Goal: Task Accomplishment & Management: Manage account settings

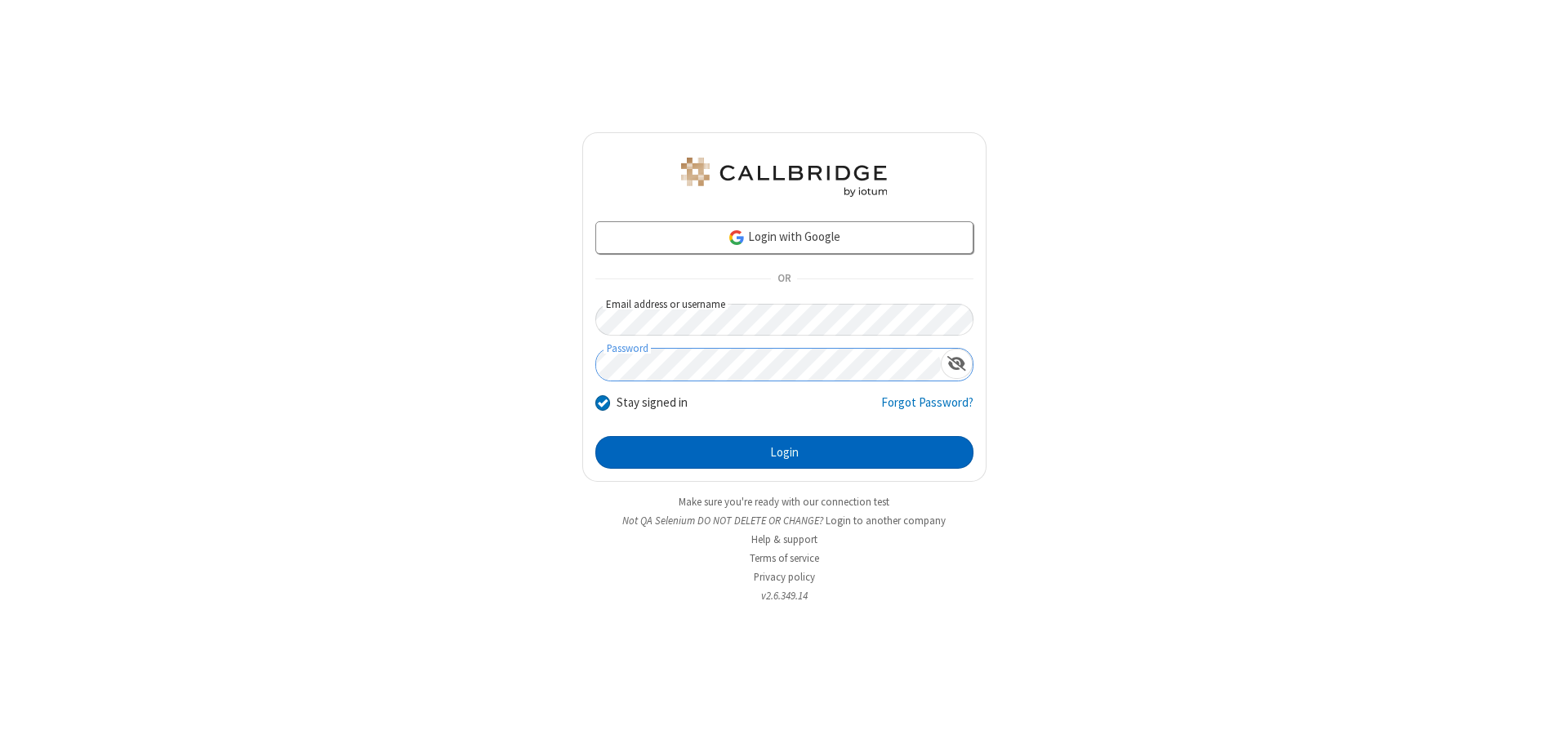
click at [784, 452] on button "Login" at bounding box center [784, 452] width 379 height 32
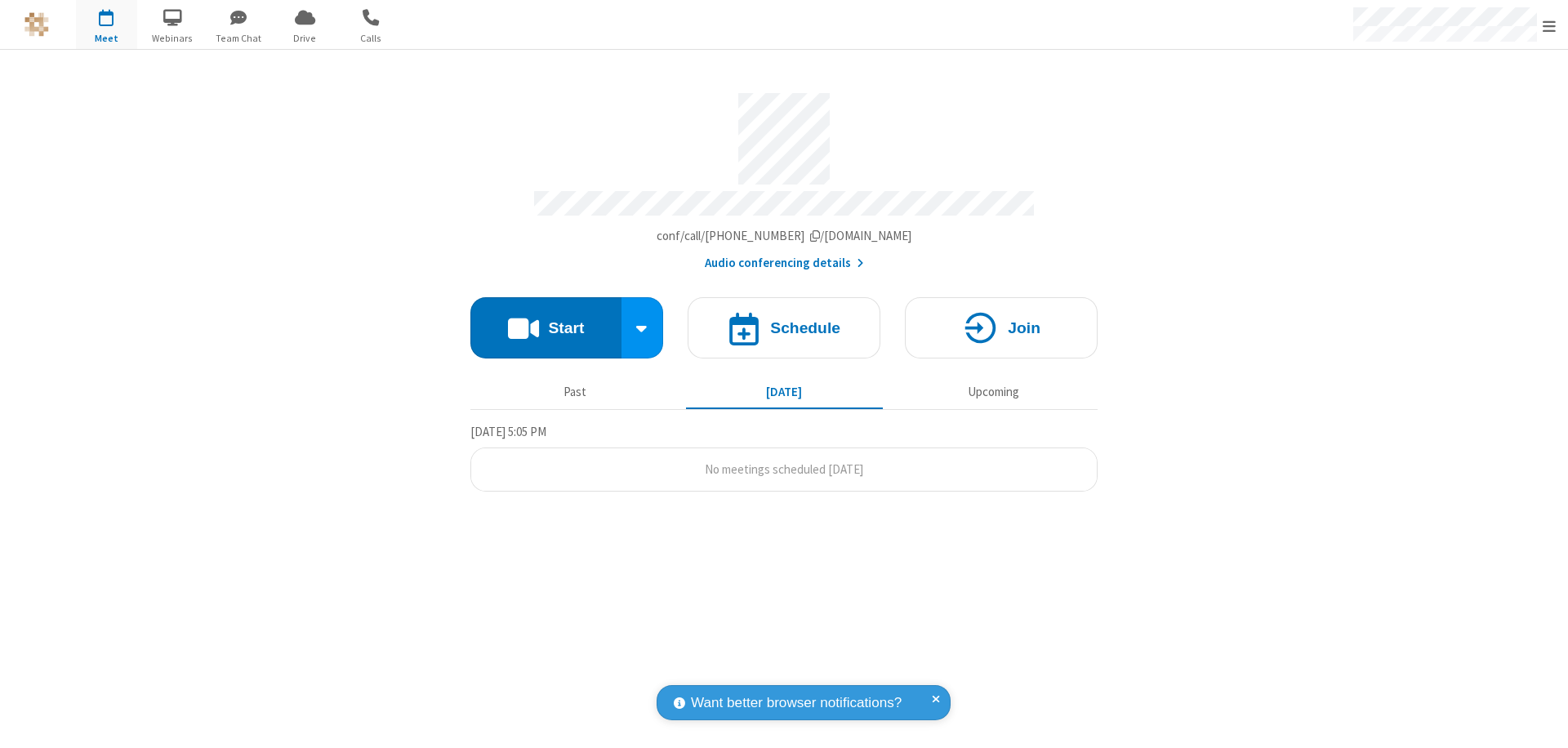
click at [1549, 25] on span "Open menu" at bounding box center [1549, 26] width 13 height 16
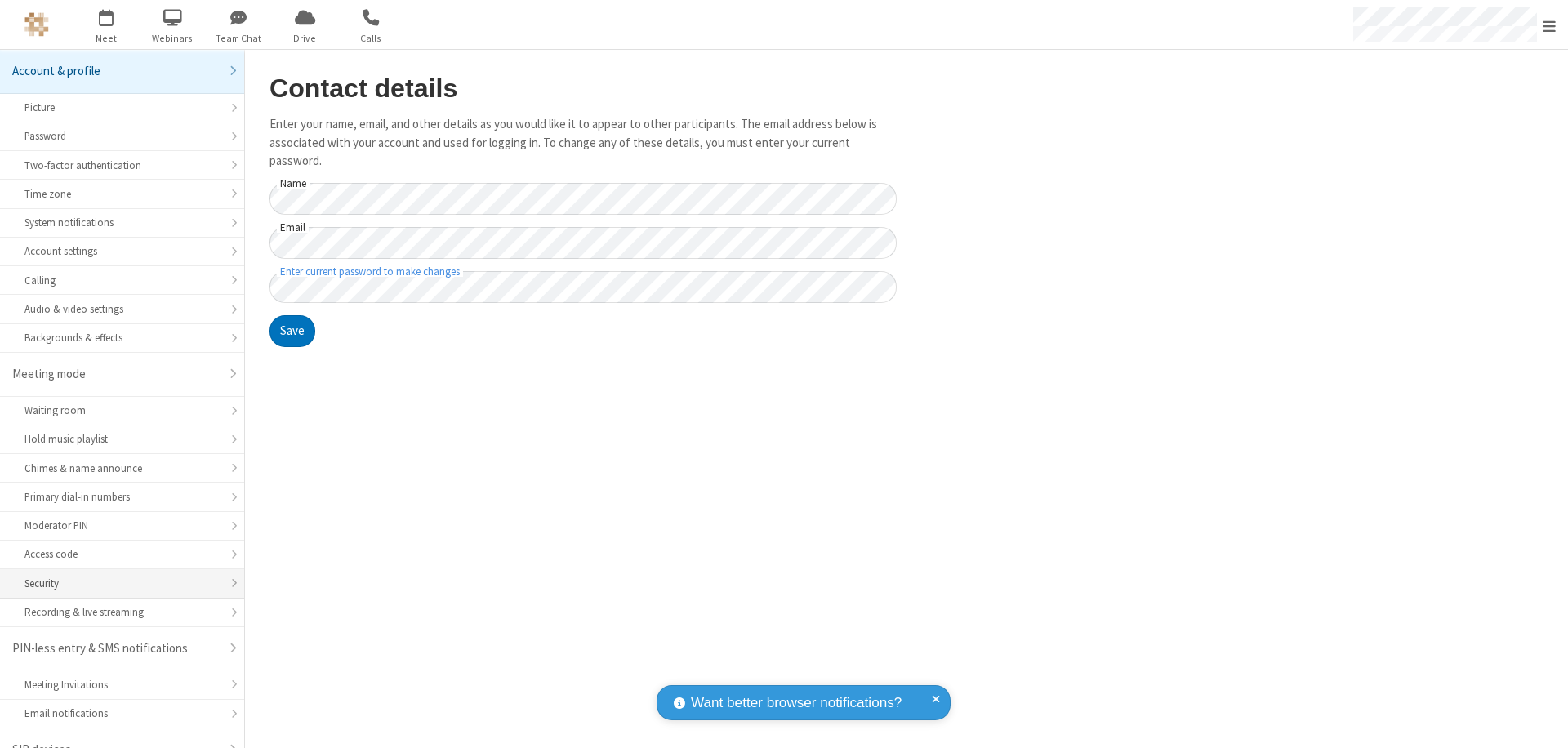
click at [116, 575] on div "Security" at bounding box center [121, 583] width 195 height 15
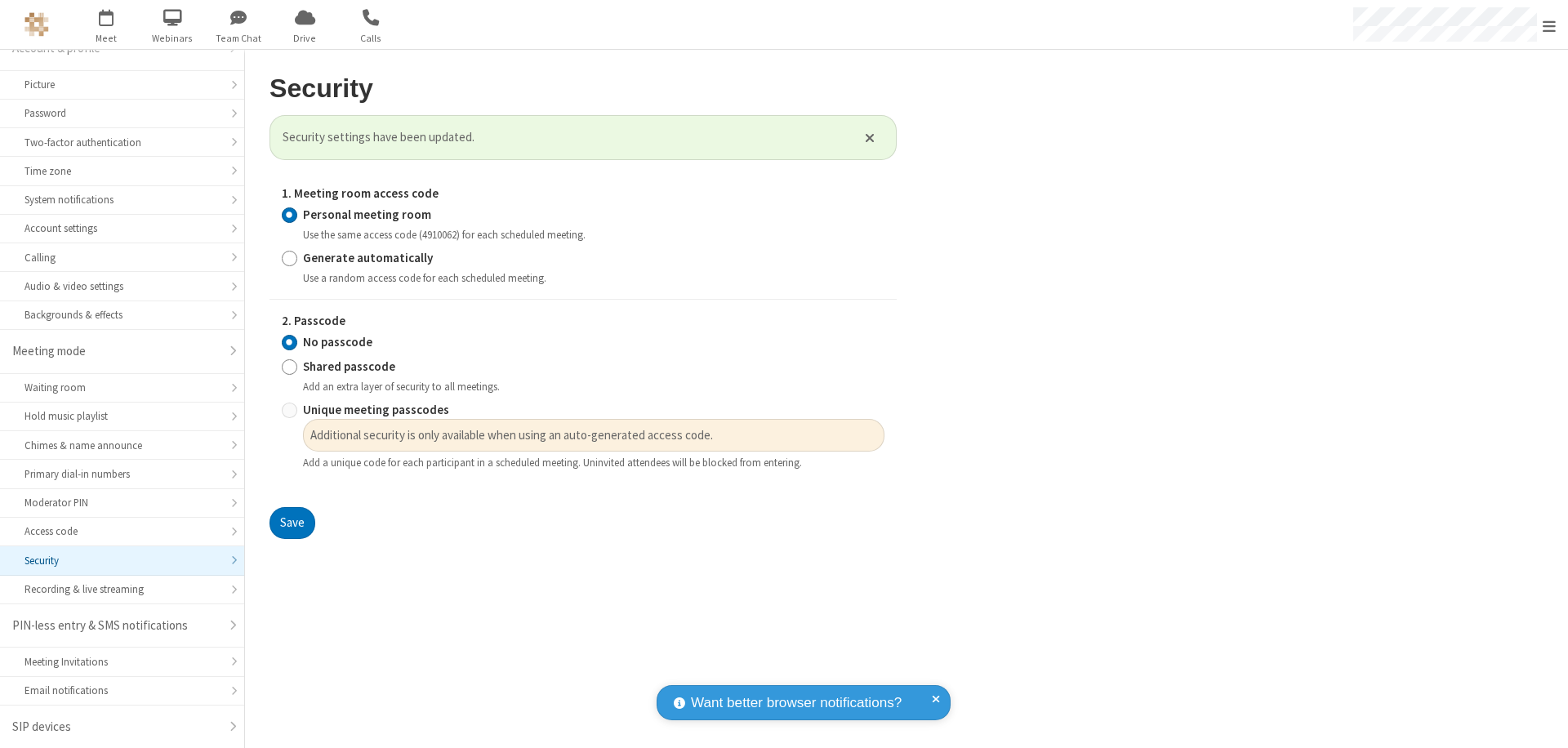
click at [290, 257] on input "Generate automatically" at bounding box center [289, 257] width 15 height 17
radio input "true"
click at [290, 342] on input "No passcode" at bounding box center [289, 342] width 15 height 17
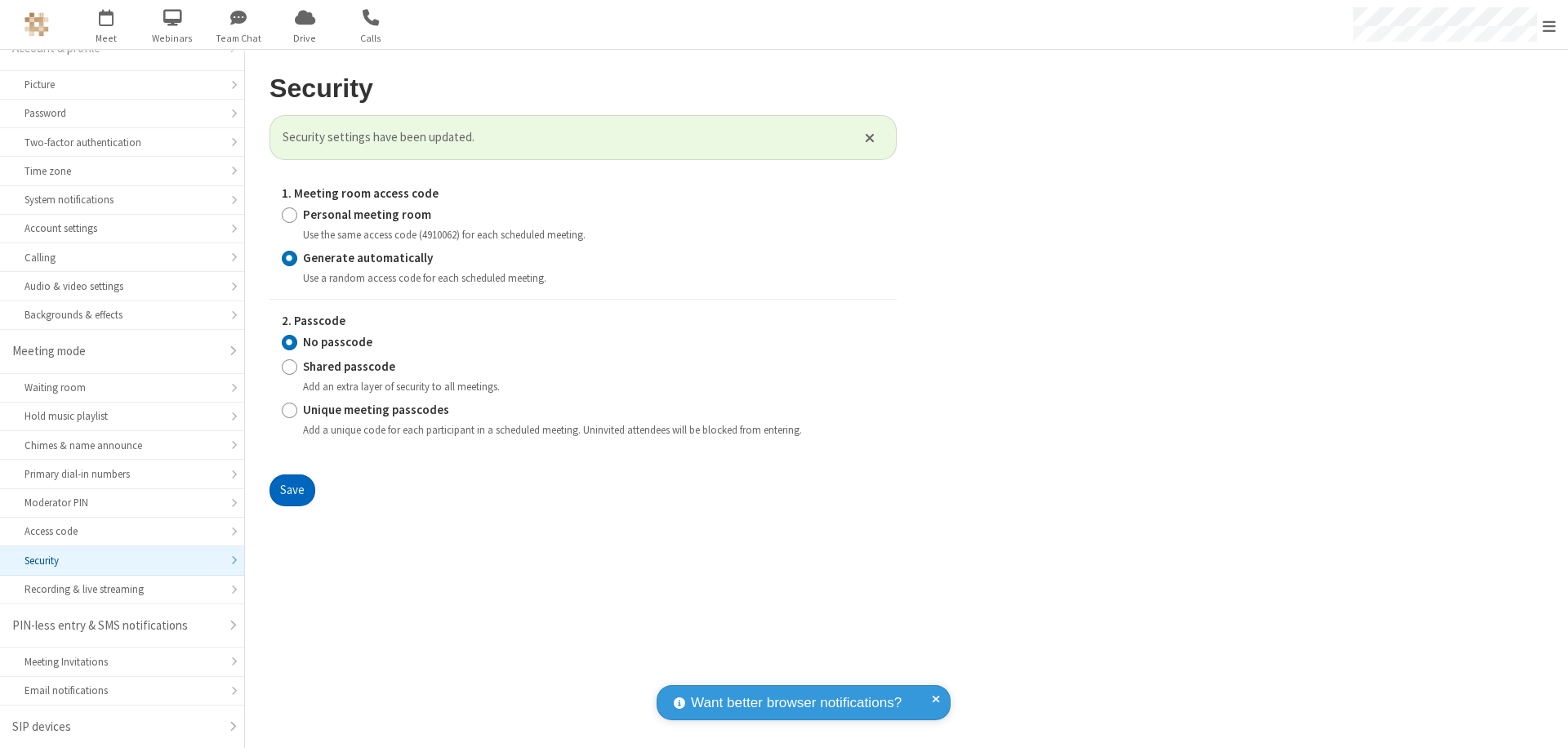
click at [291, 491] on button "Save" at bounding box center [292, 491] width 46 height 32
click at [1549, 25] on span "Open menu" at bounding box center [1549, 26] width 13 height 16
click at [106, 24] on span "button" at bounding box center [106, 17] width 61 height 28
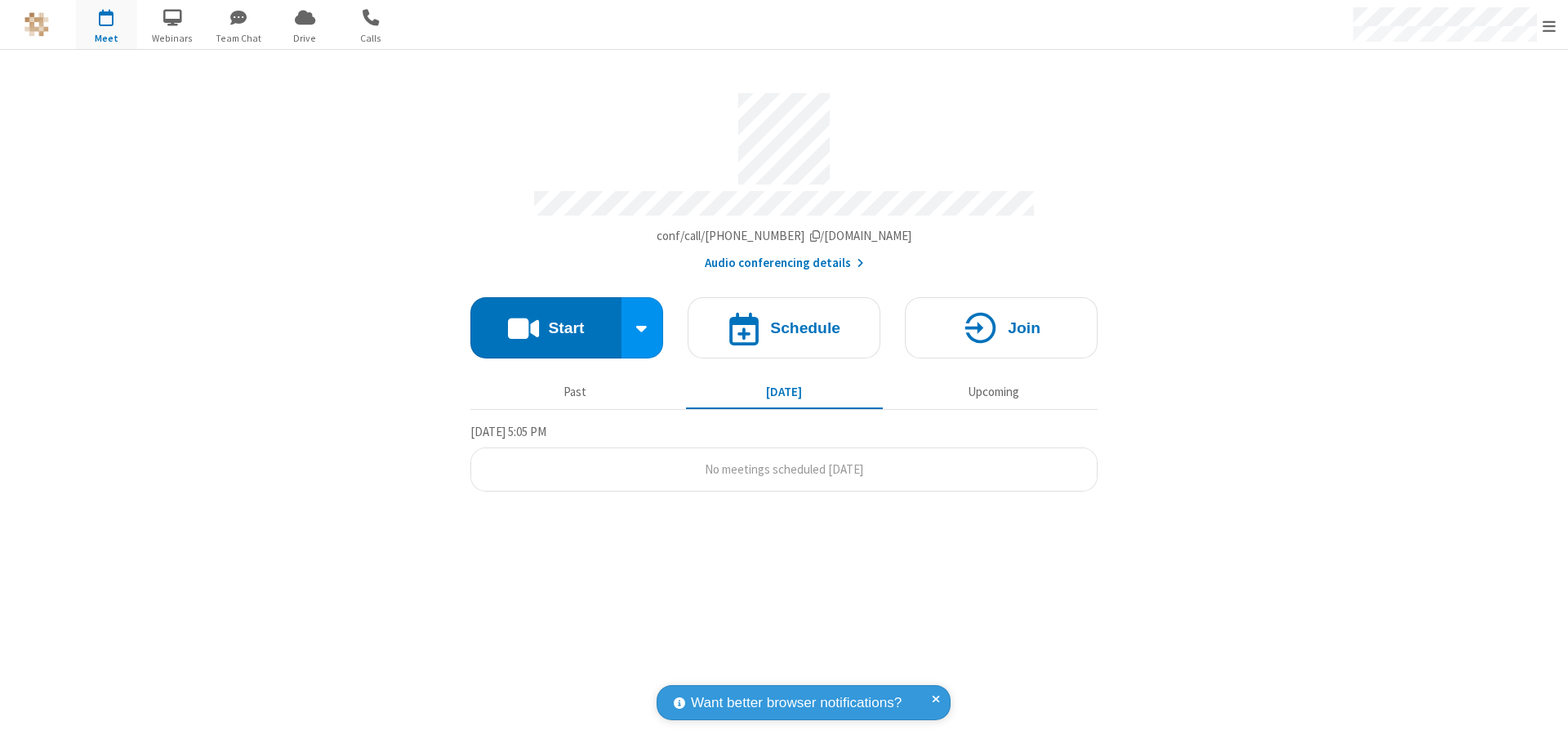
click at [784, 320] on h4 "Schedule" at bounding box center [806, 327] width 70 height 15
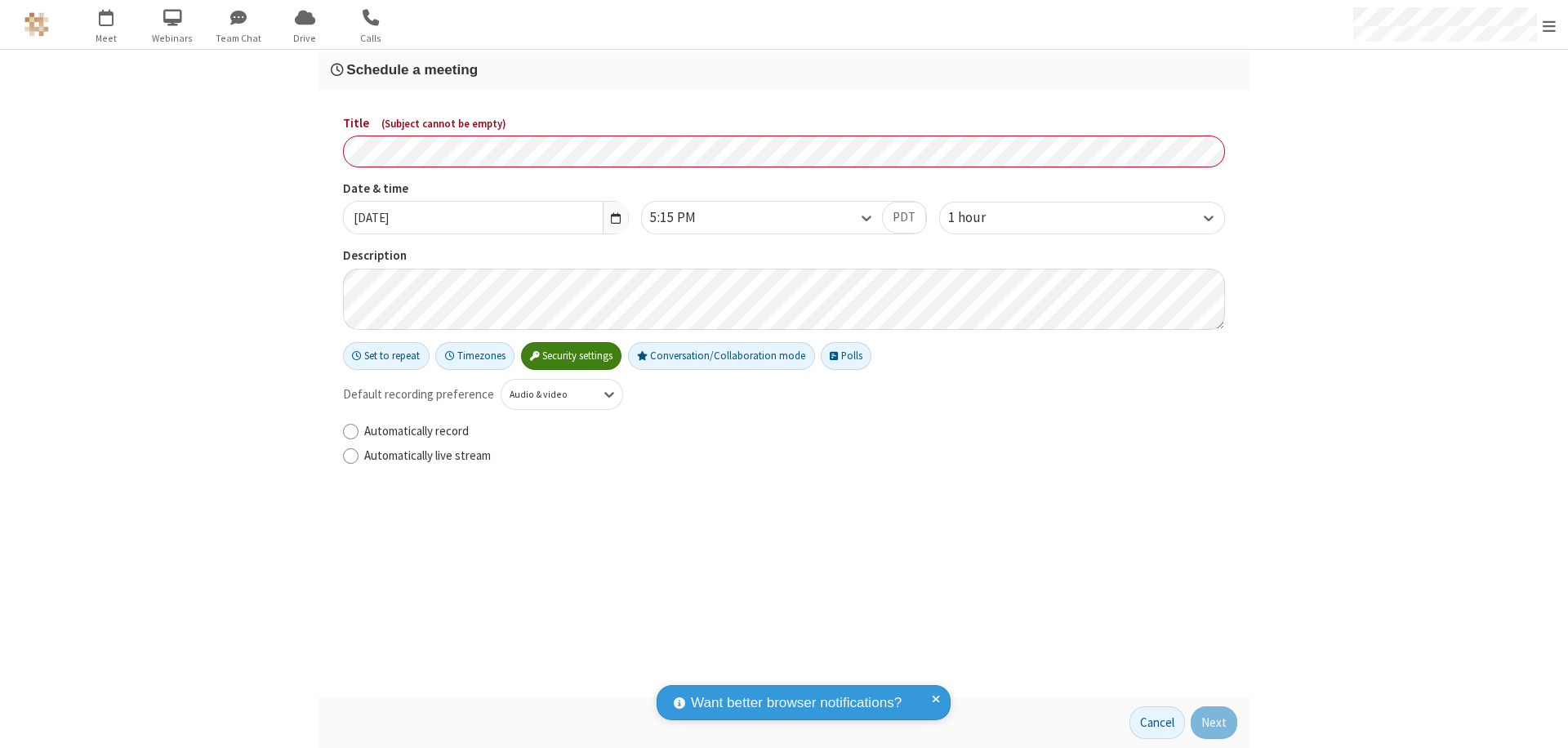
click at [784, 69] on h3 "Schedule a meeting" at bounding box center [784, 69] width 906 height 15
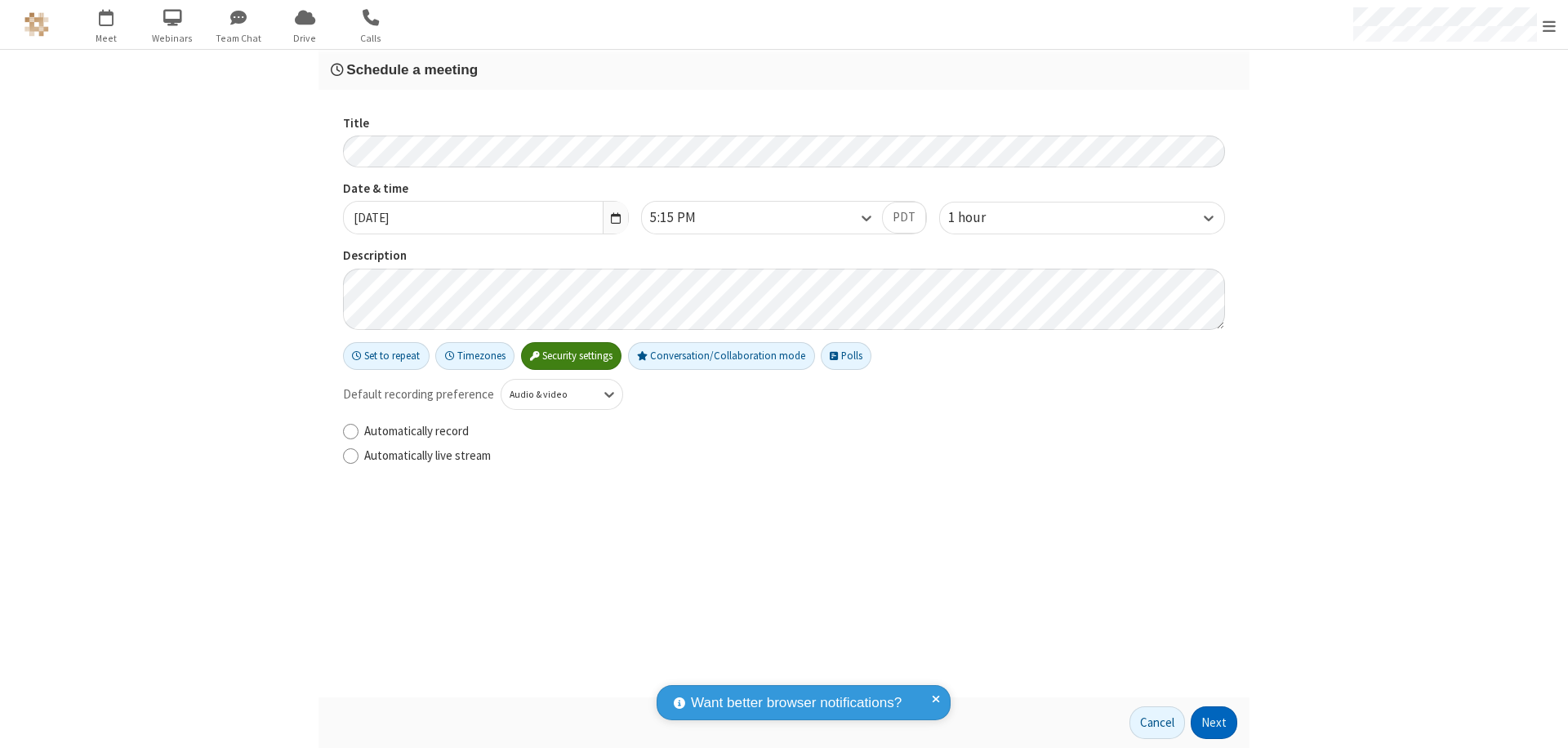
click at [1215, 723] on button "Next" at bounding box center [1214, 723] width 47 height 32
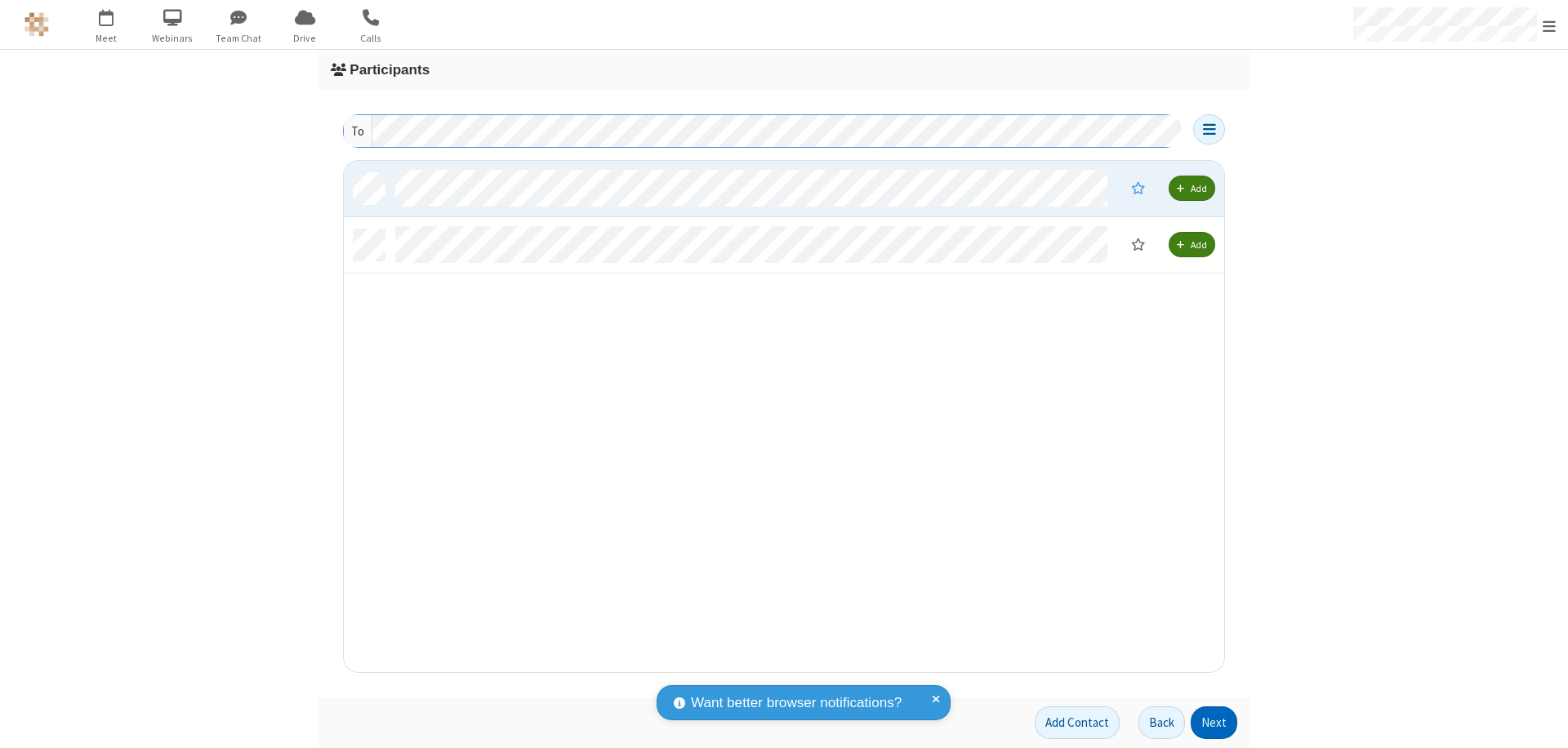
click at [1215, 723] on button "Next" at bounding box center [1214, 723] width 47 height 32
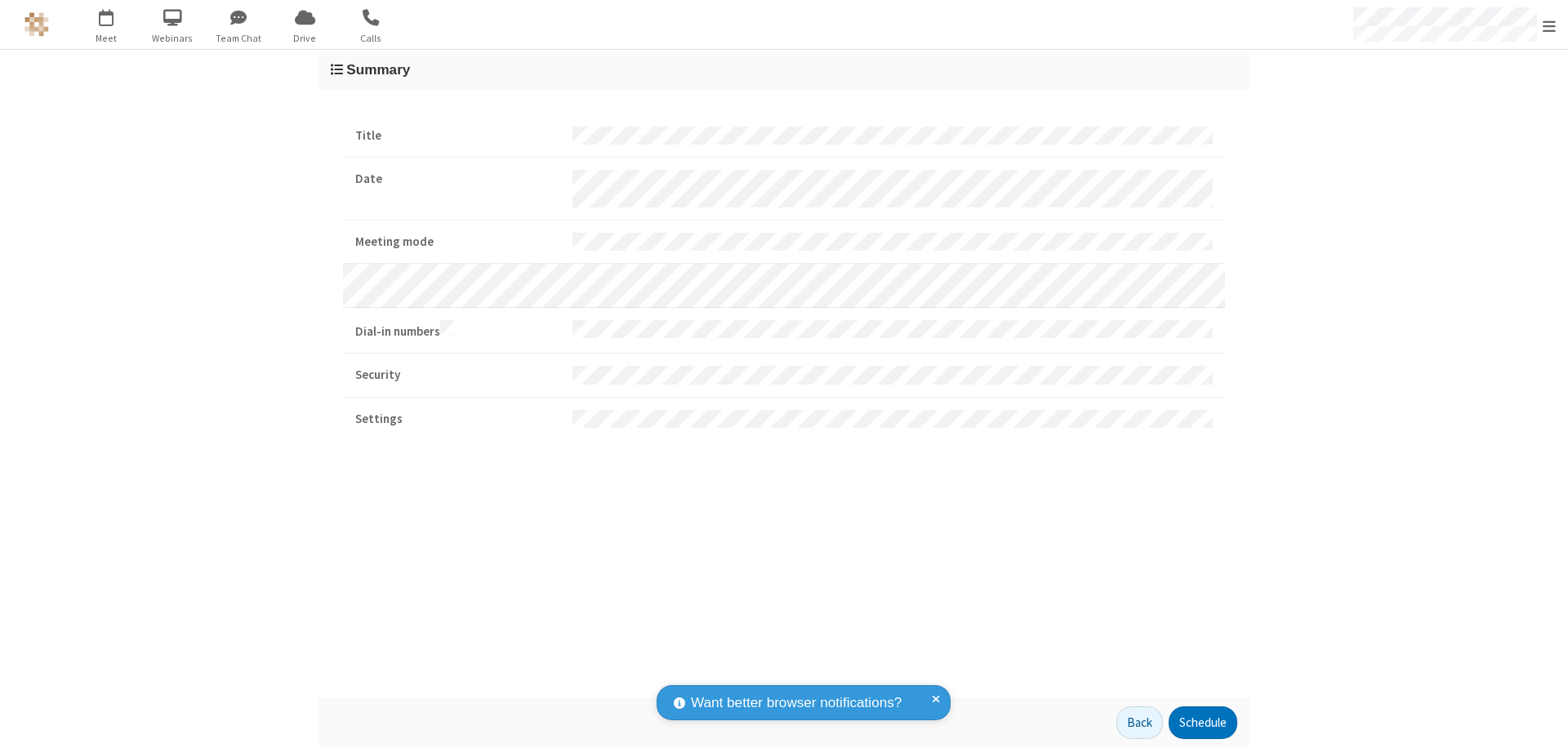
click at [1202, 723] on button "Schedule" at bounding box center [1203, 723] width 68 height 32
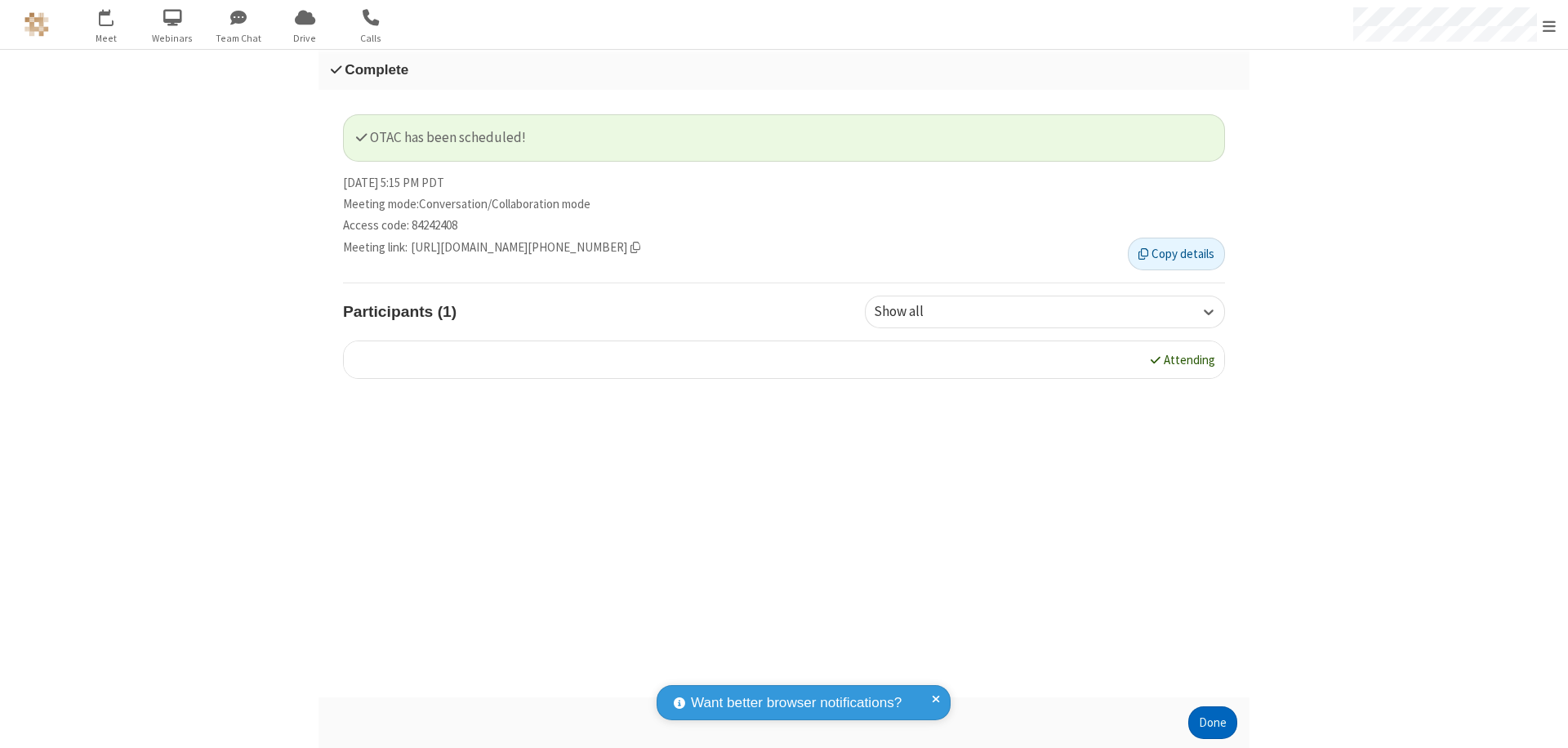
click at [1213, 723] on button "Done" at bounding box center [1213, 723] width 49 height 32
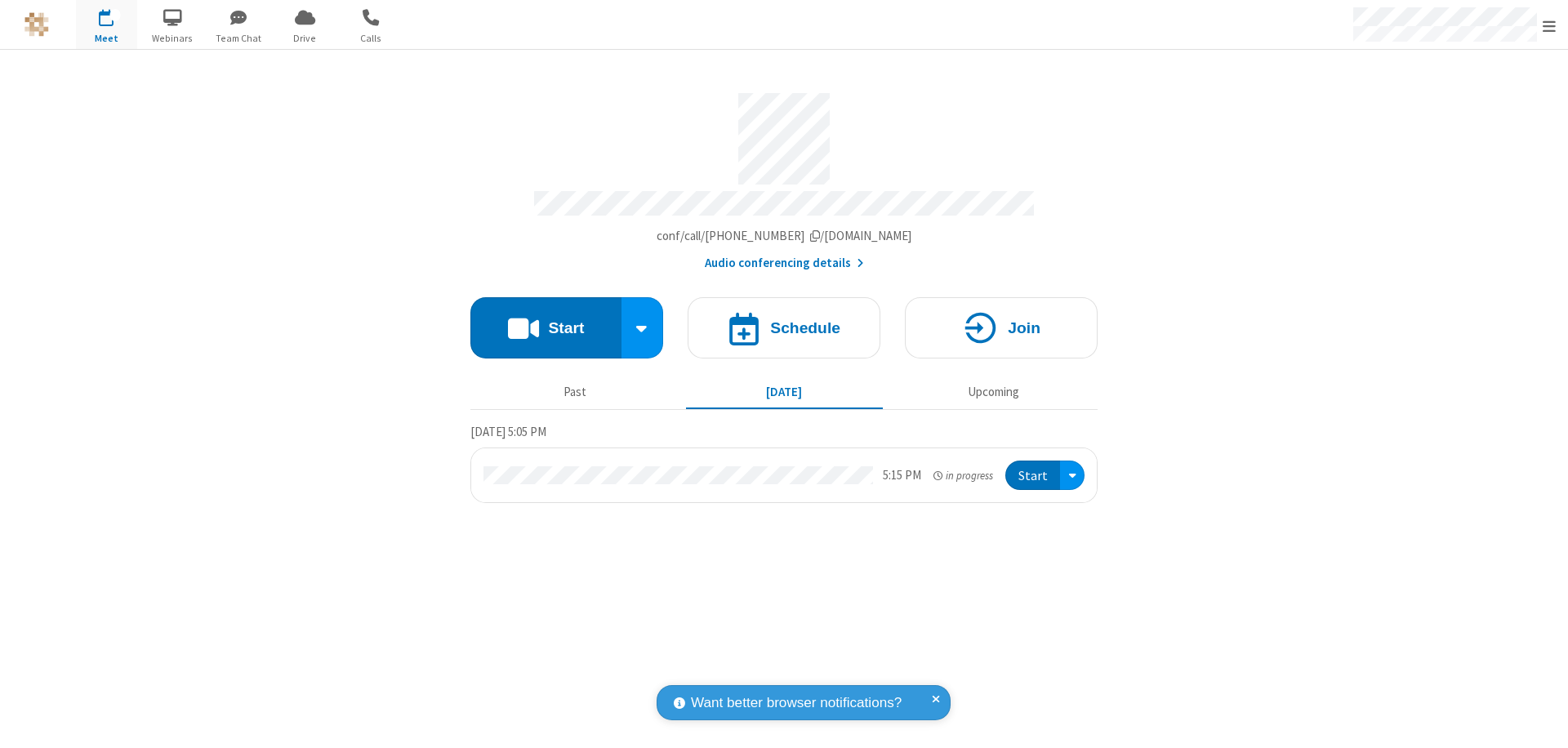
click at [1034, 468] on button "Start" at bounding box center [1032, 476] width 55 height 31
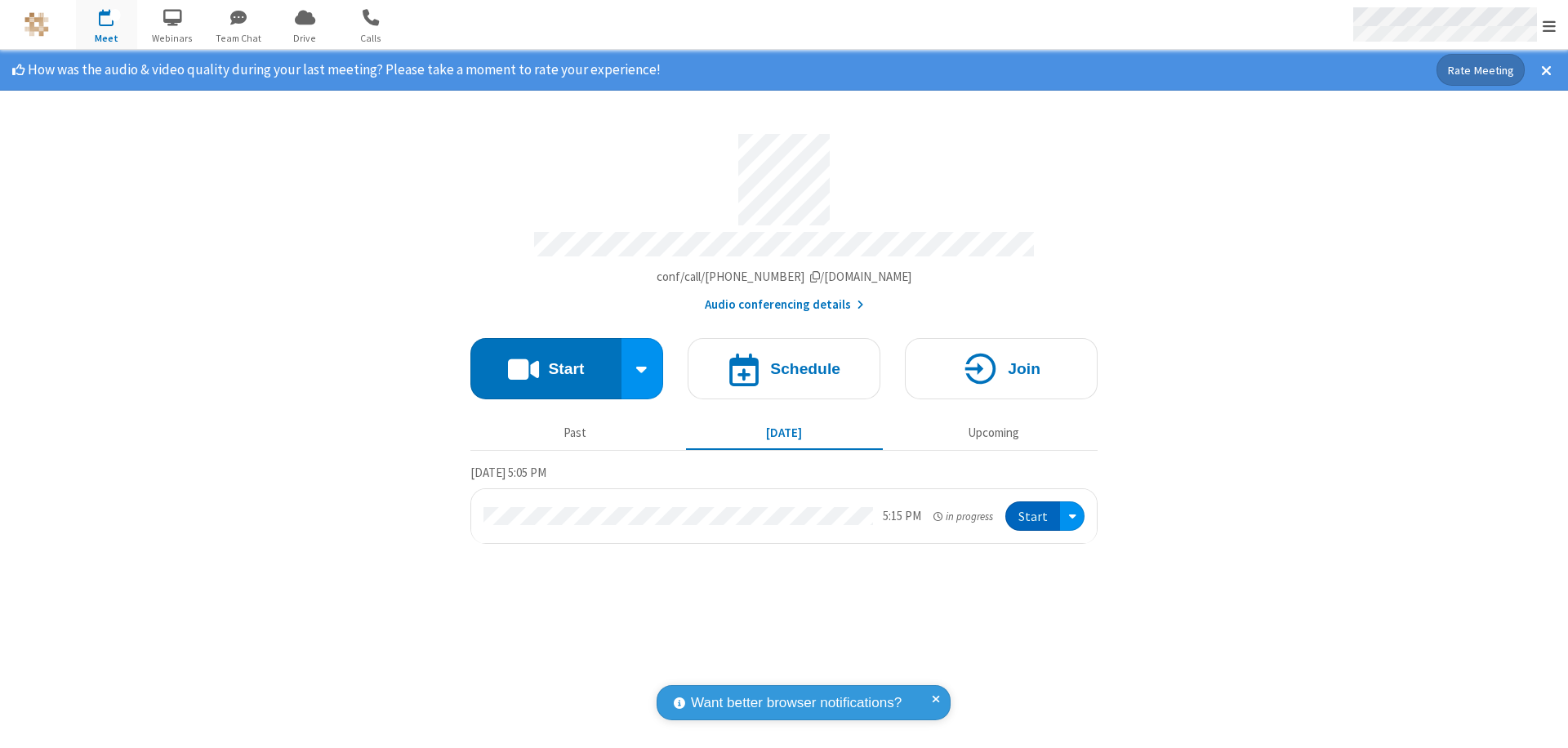
click at [1549, 25] on span "Open menu" at bounding box center [1549, 26] width 13 height 16
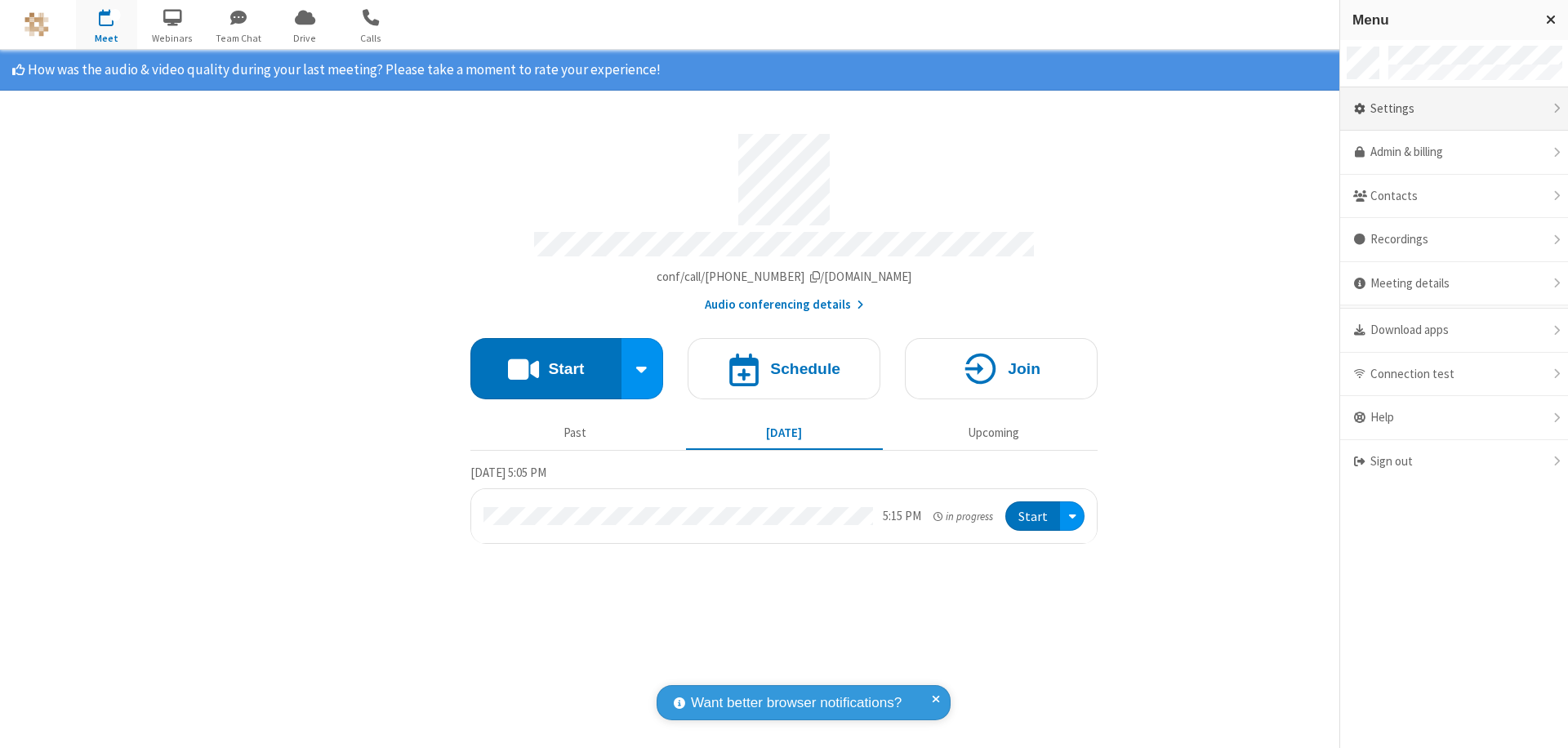
click at [1454, 109] on div "Settings" at bounding box center [1454, 109] width 227 height 44
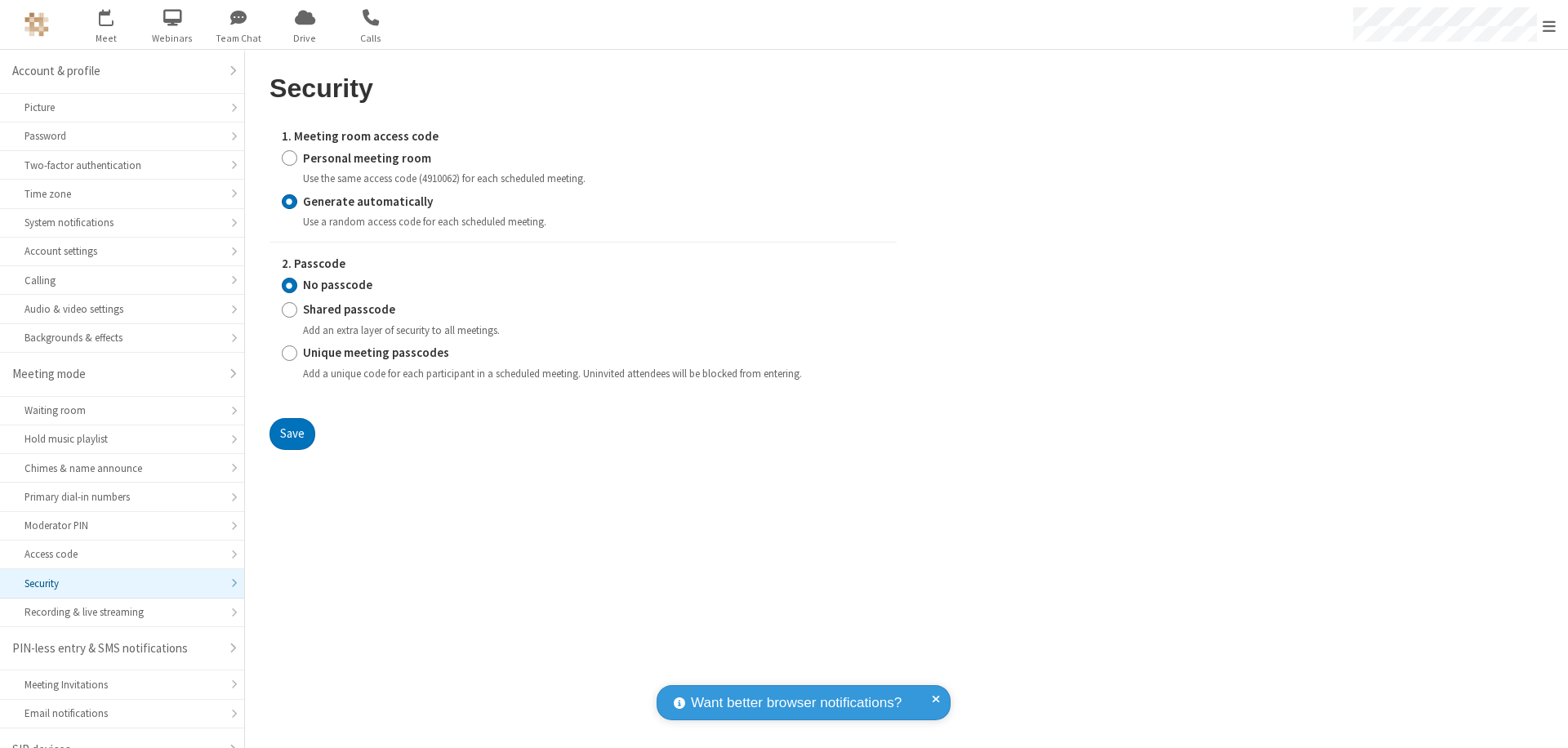
scroll to position [22, 0]
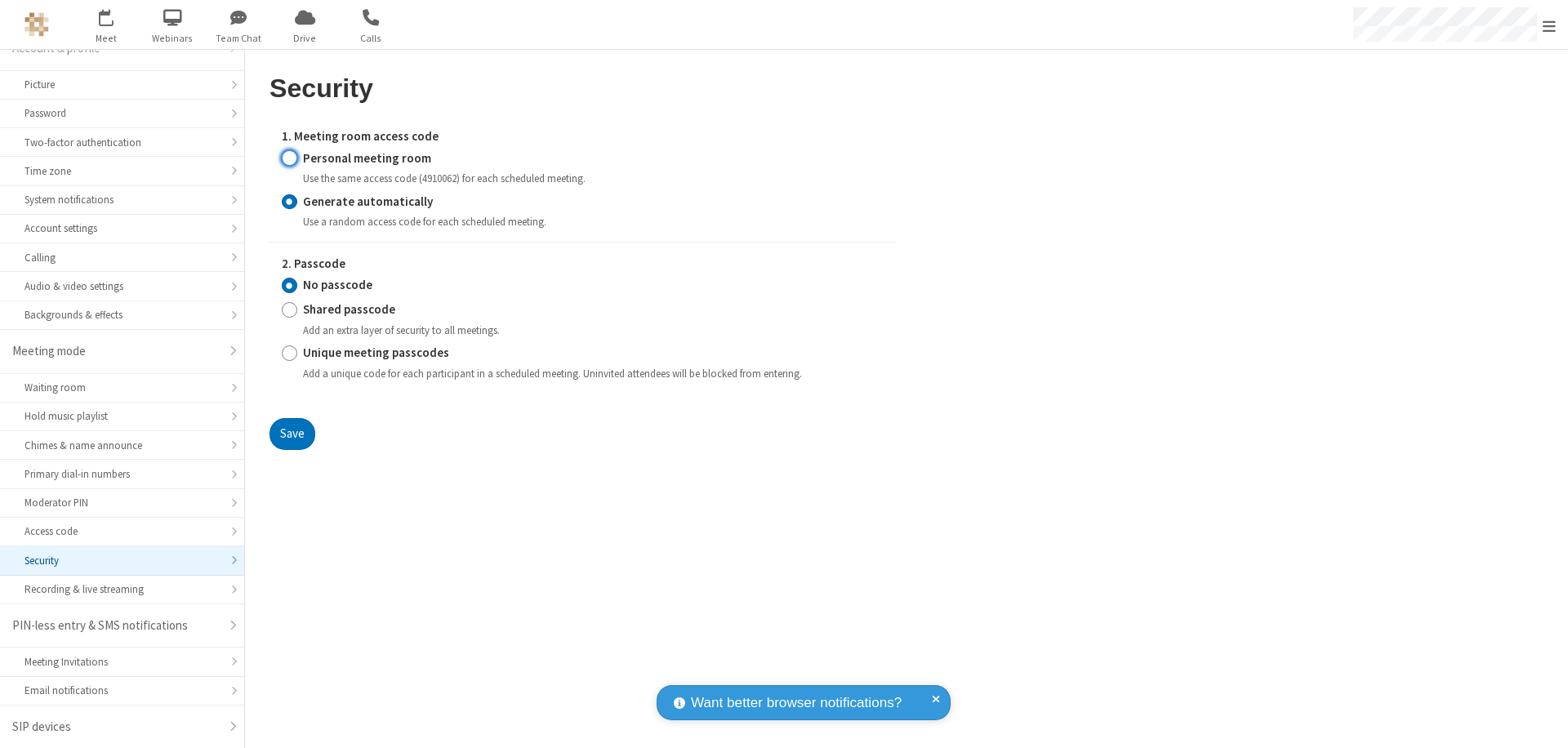
click at [290, 157] on input "Personal meeting room" at bounding box center [289, 157] width 15 height 17
radio input "true"
click at [290, 285] on input "No passcode" at bounding box center [289, 285] width 15 height 17
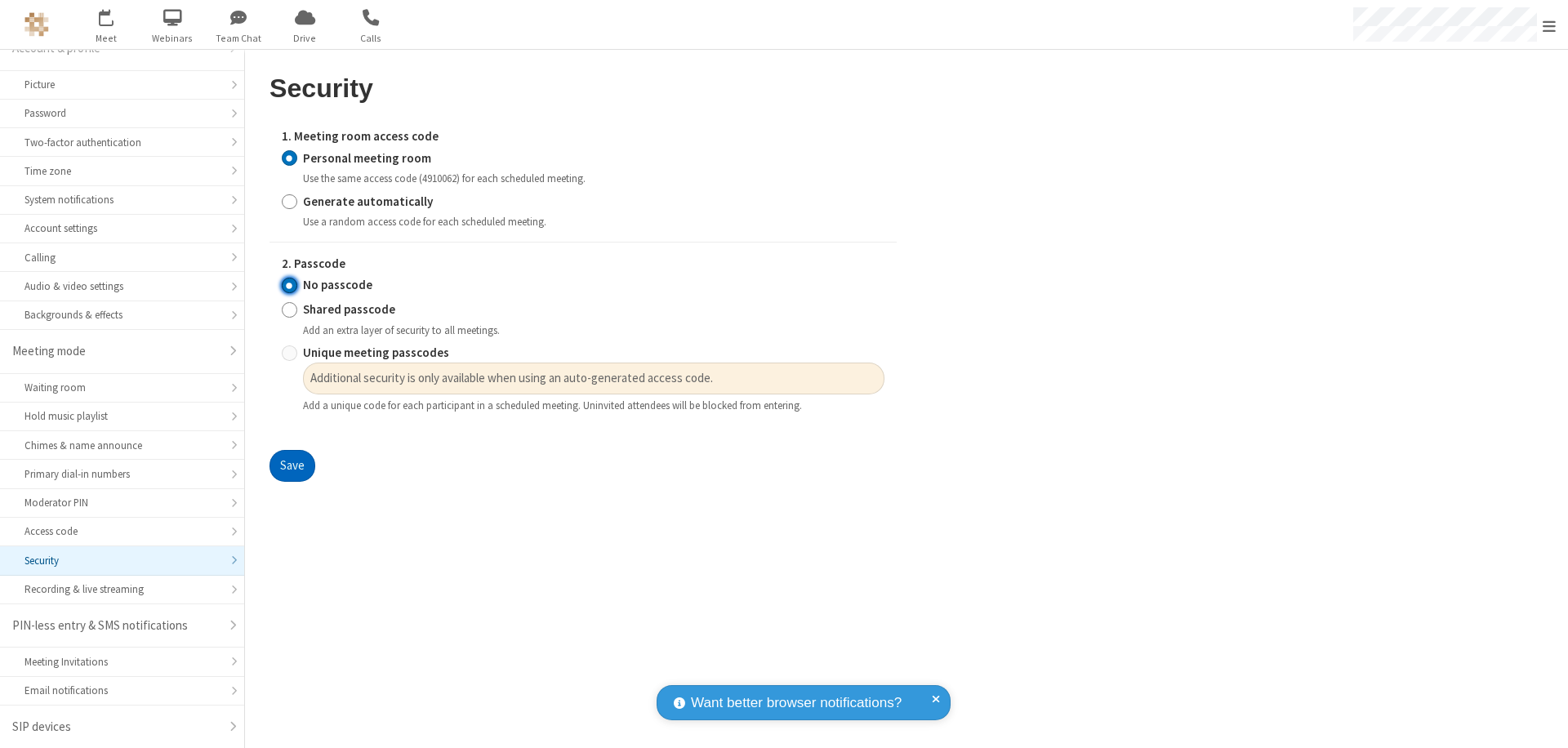
click at [291, 467] on button "Save" at bounding box center [292, 467] width 46 height 32
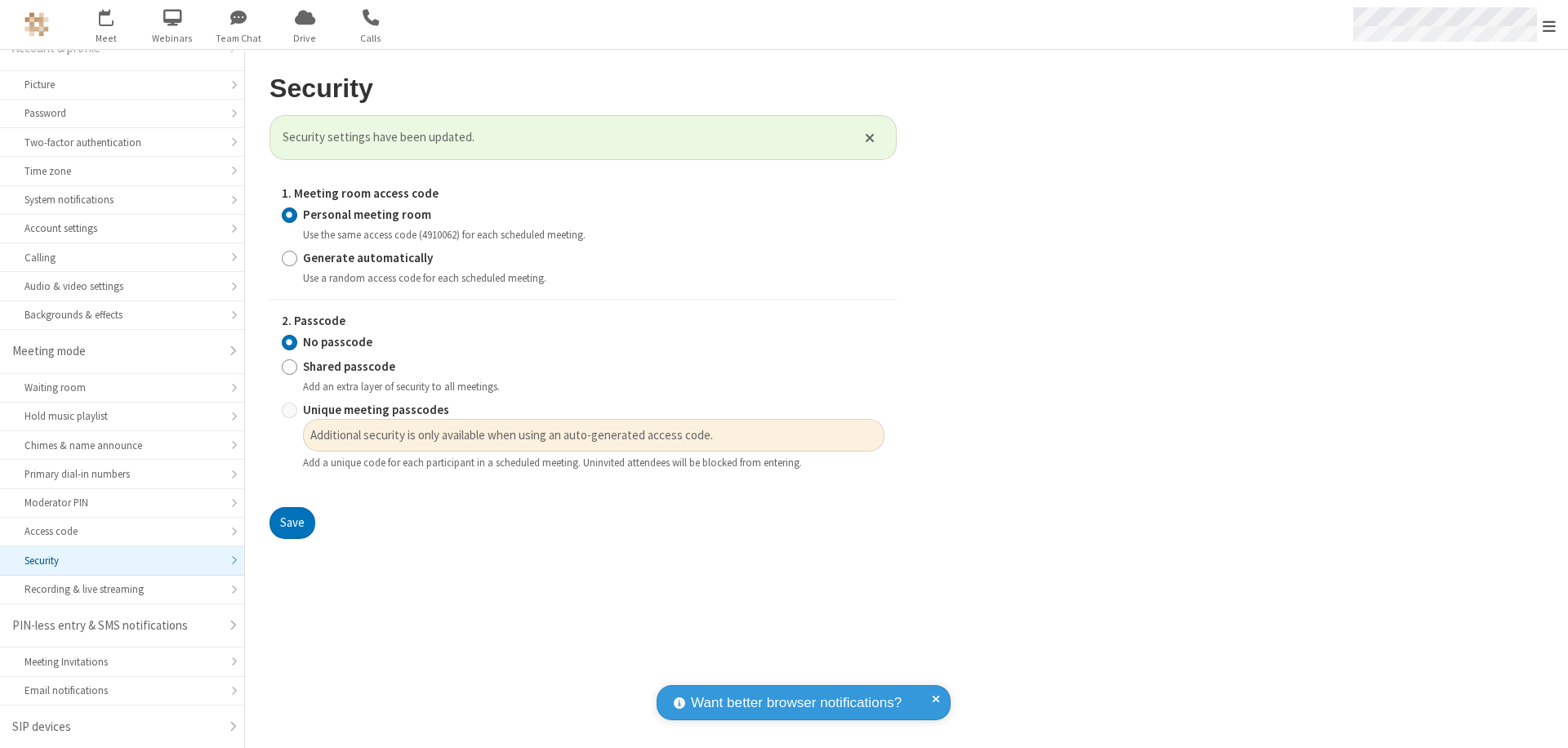
click at [1549, 24] on span "Open menu" at bounding box center [1549, 26] width 13 height 16
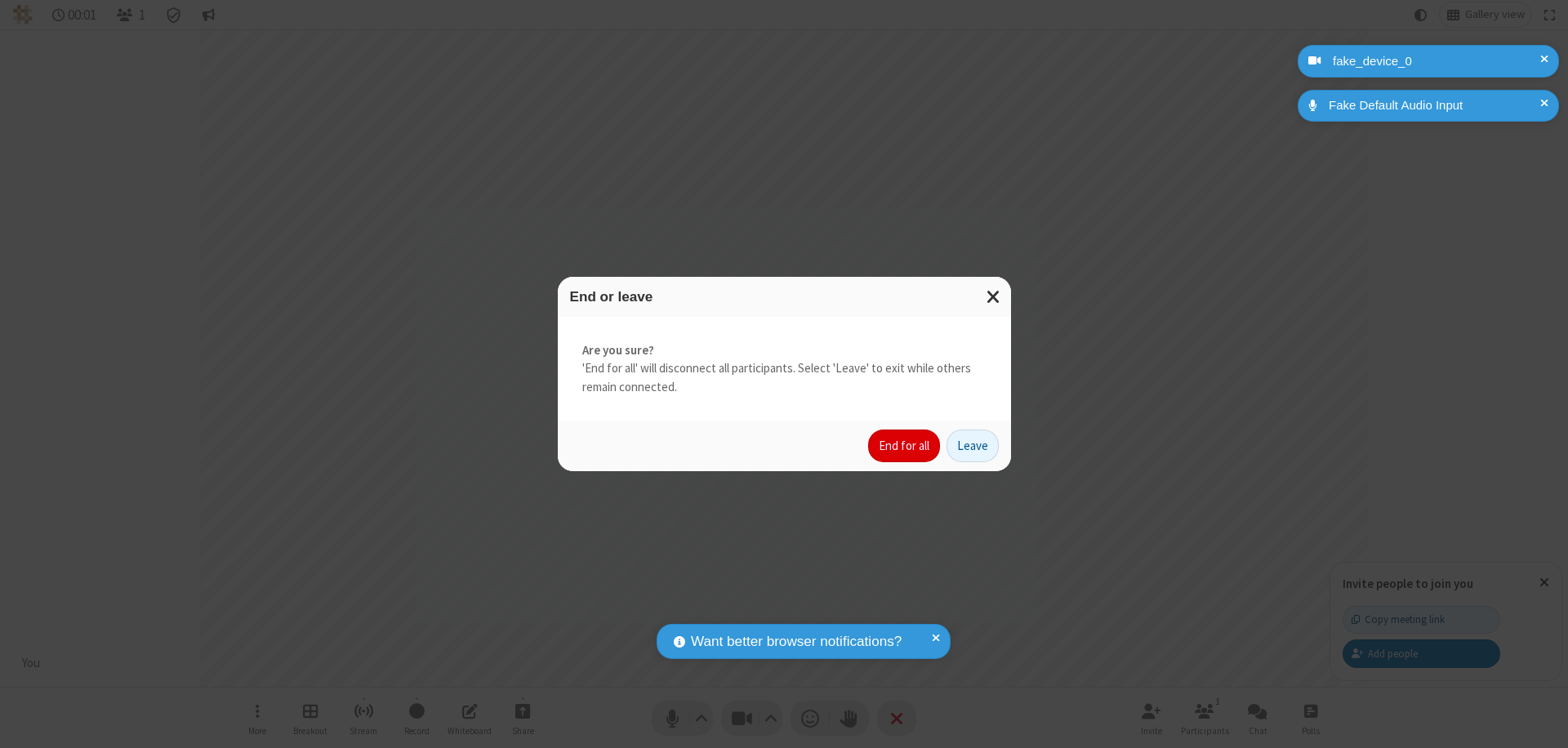
click at [904, 446] on button "End for all" at bounding box center [904, 446] width 72 height 32
